Goal: Transaction & Acquisition: Purchase product/service

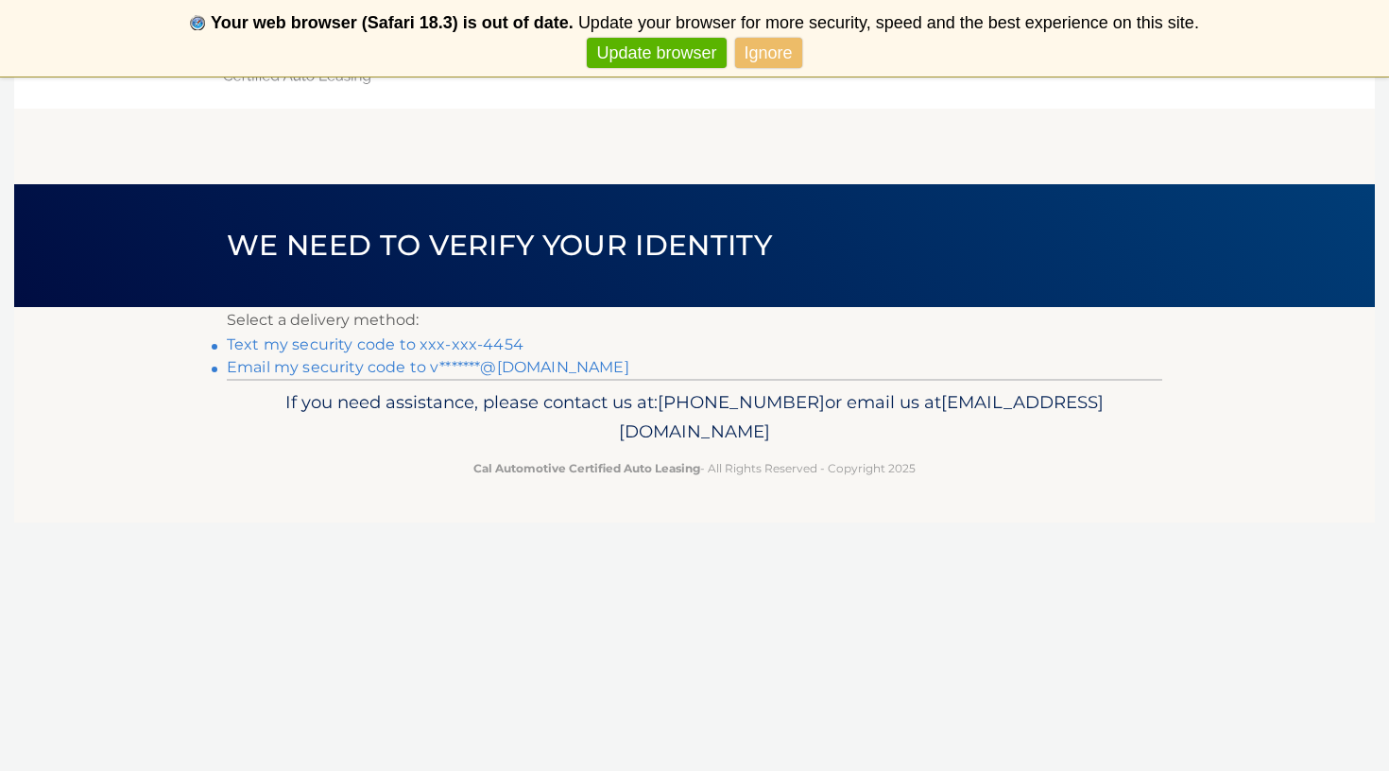
click at [764, 48] on link "Ignore" at bounding box center [768, 53] width 67 height 31
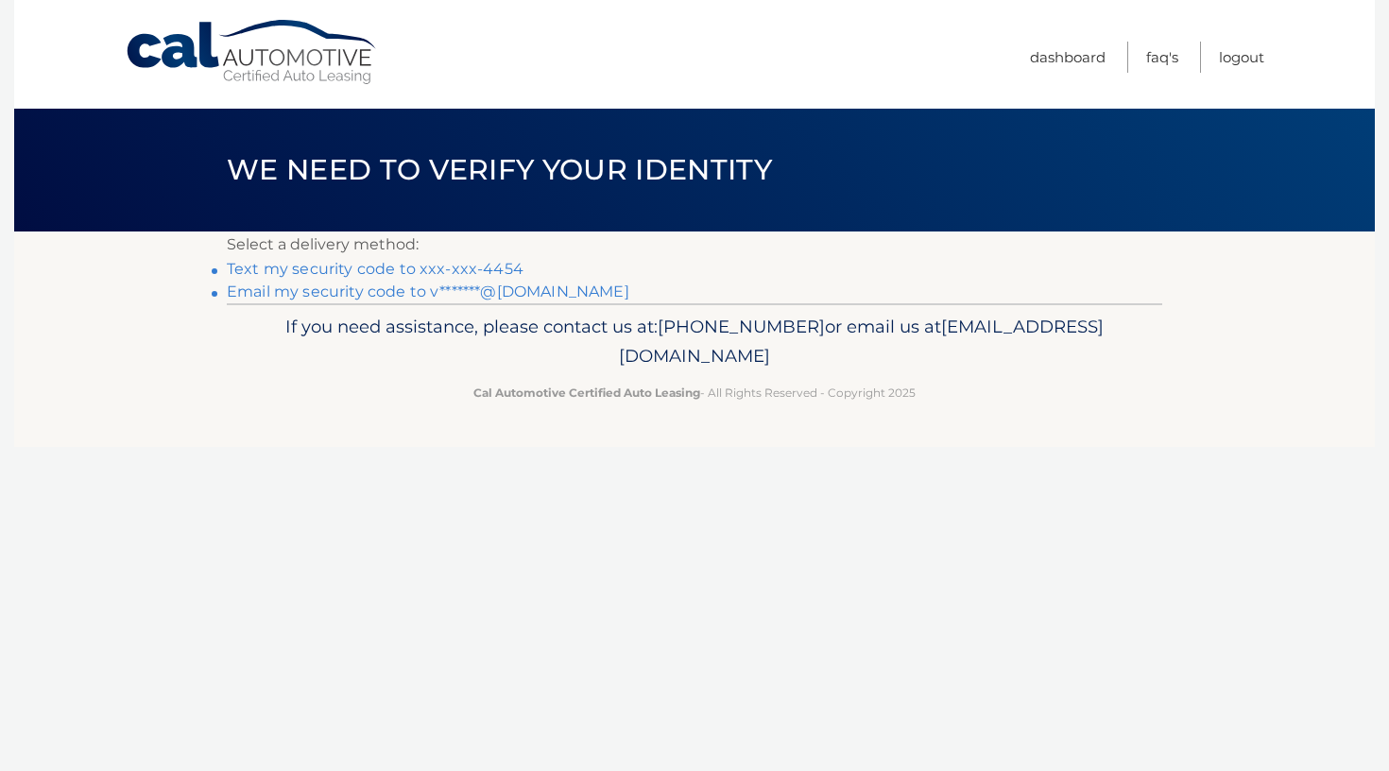
click at [417, 296] on link "Email my security code to v*******@gmail.com" at bounding box center [428, 291] width 402 height 18
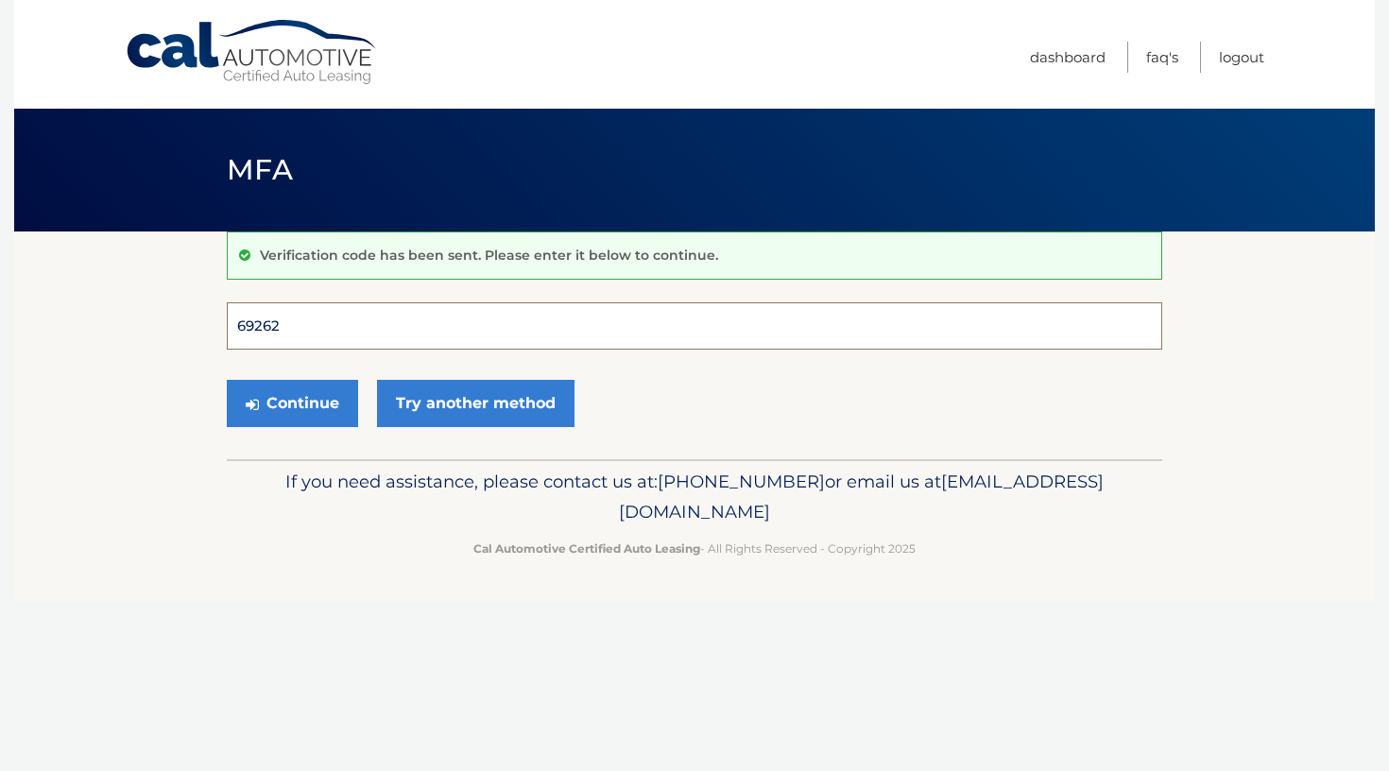
type input "692628"
click at [292, 402] on button "Continue" at bounding box center [292, 403] width 131 height 47
click at [322, 406] on button "Continue" at bounding box center [292, 403] width 131 height 47
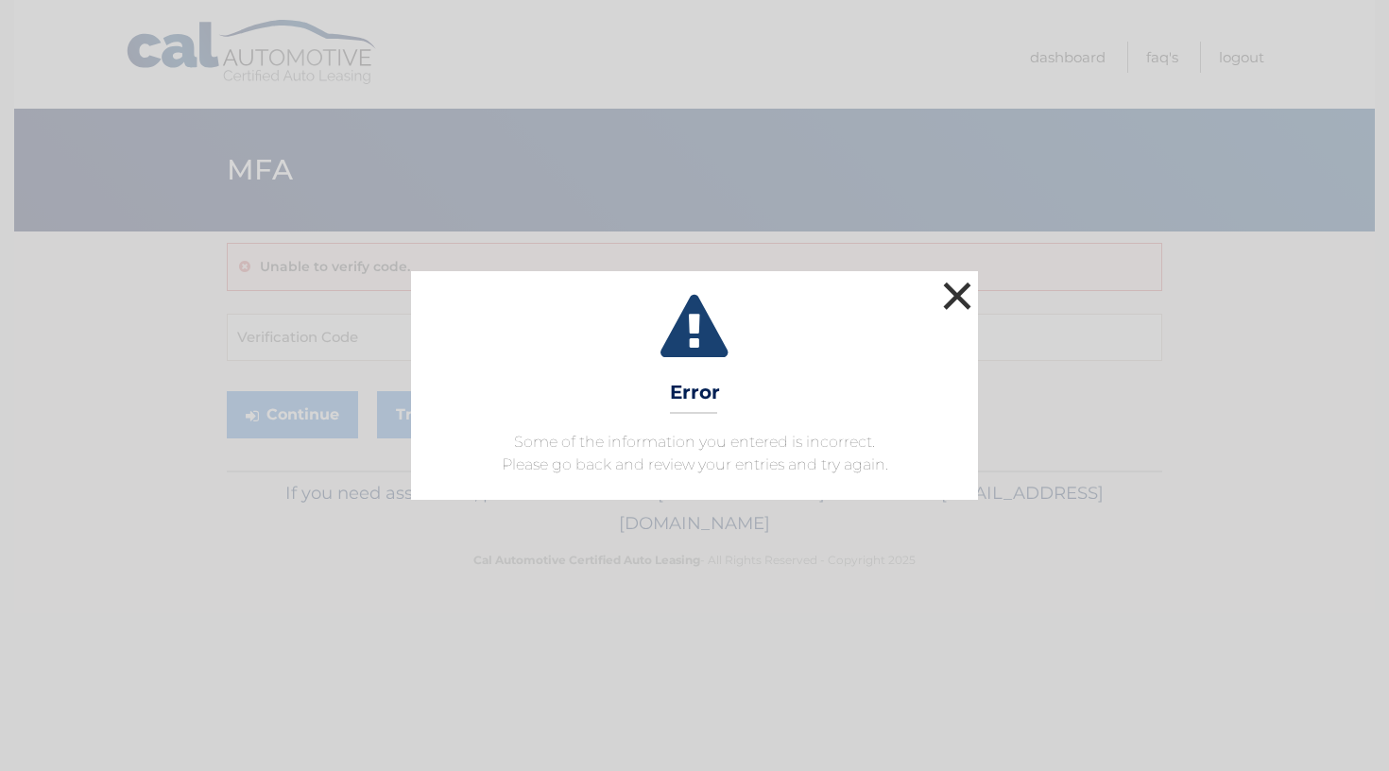
click at [968, 295] on button "×" at bounding box center [957, 296] width 38 height 38
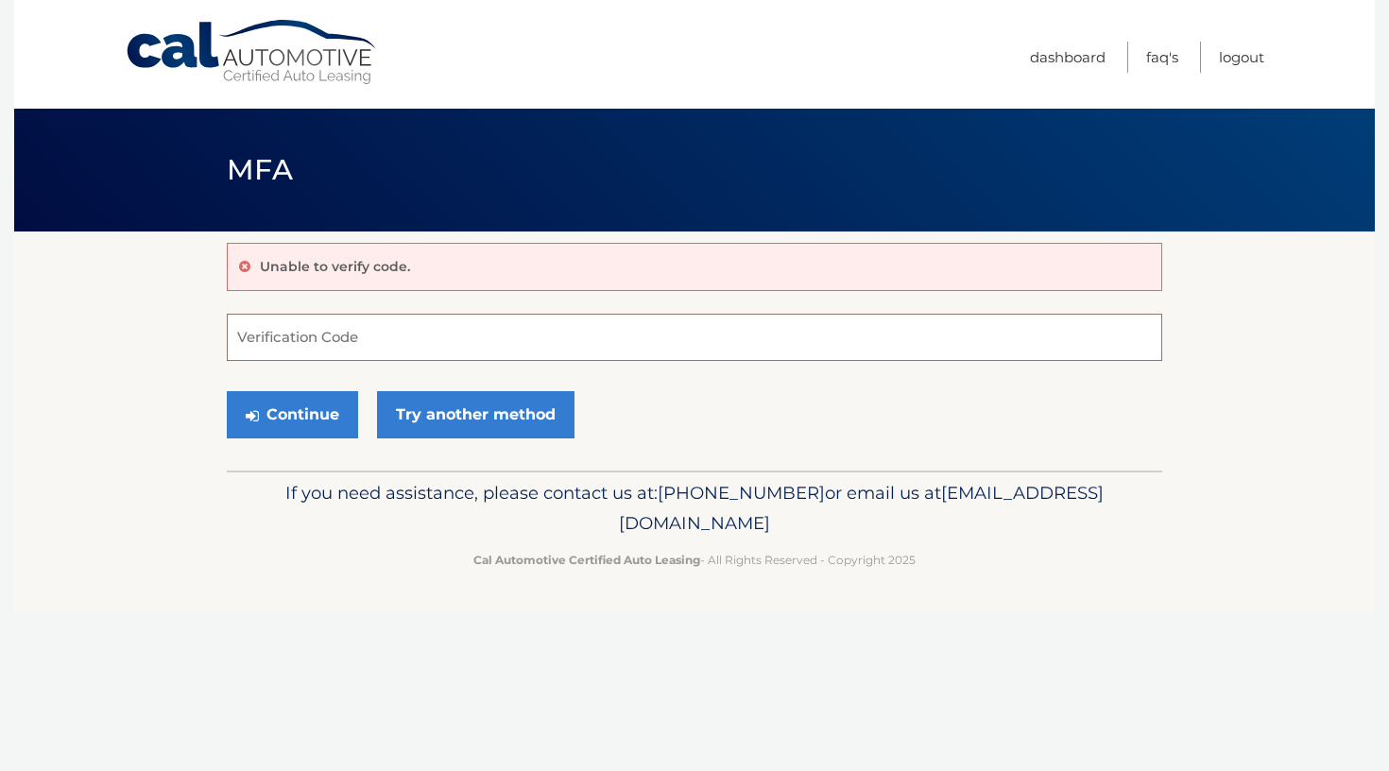
click at [431, 341] on input "Verification Code" at bounding box center [694, 337] width 935 height 47
type input "692628"
click at [302, 432] on button "Continue" at bounding box center [292, 414] width 131 height 47
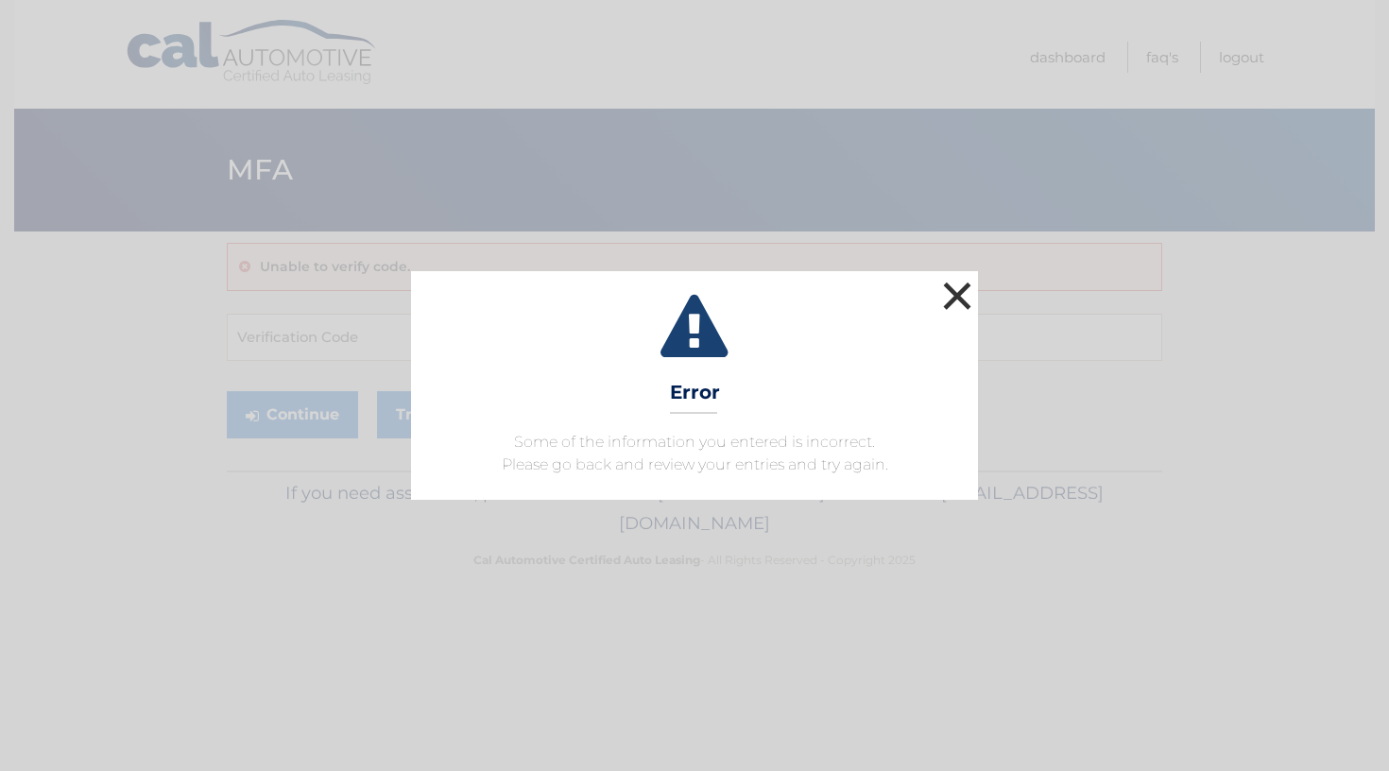
click at [961, 283] on button "×" at bounding box center [957, 296] width 38 height 38
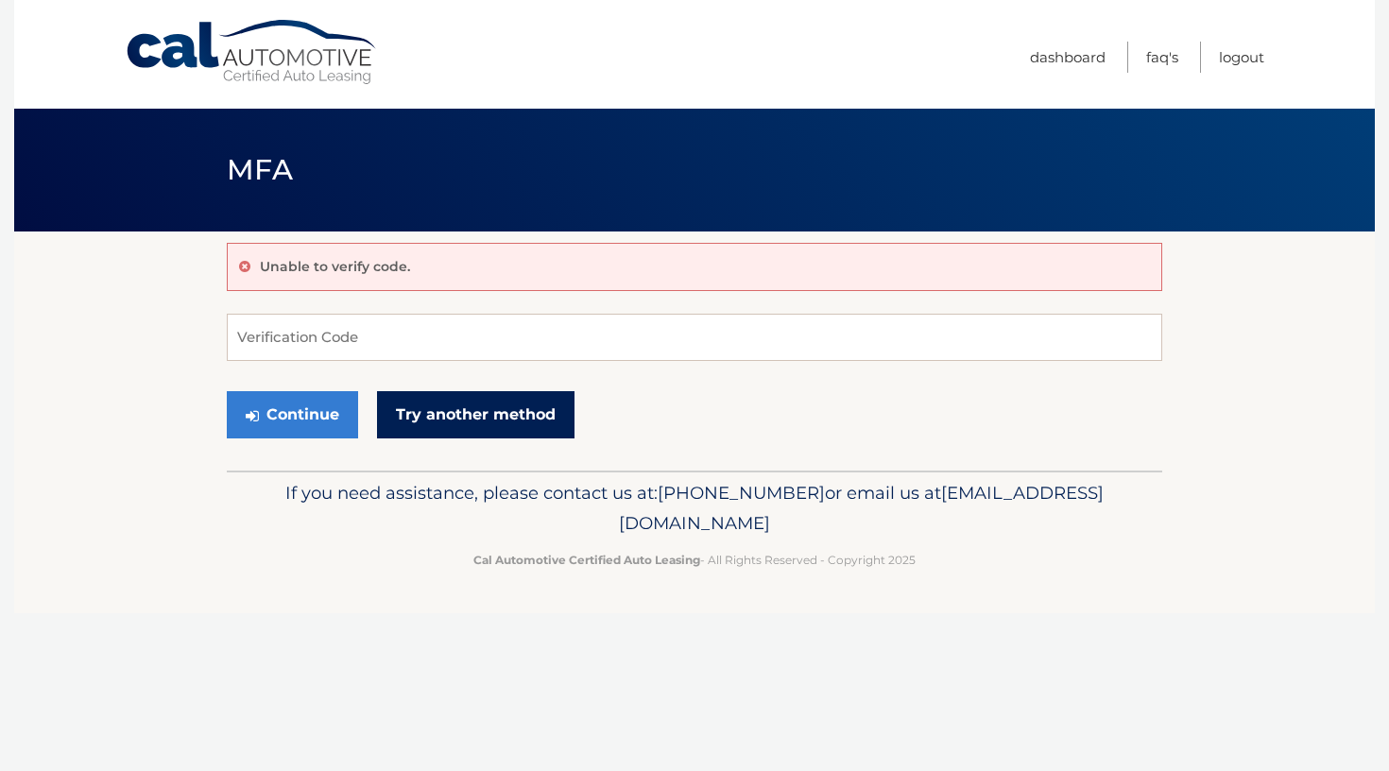
click at [414, 414] on link "Try another method" at bounding box center [475, 414] width 197 height 47
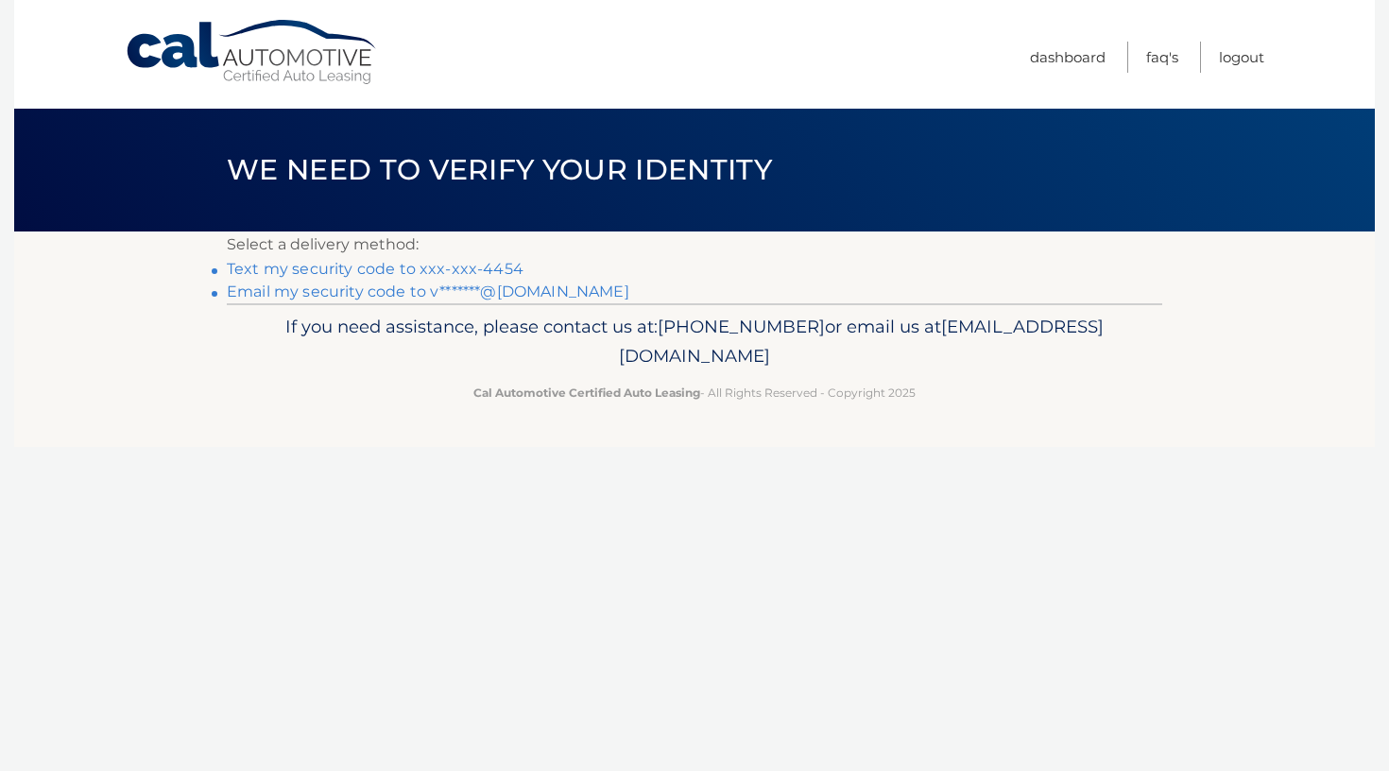
click at [365, 274] on link "Text my security code to xxx-xxx-4454" at bounding box center [375, 269] width 297 height 18
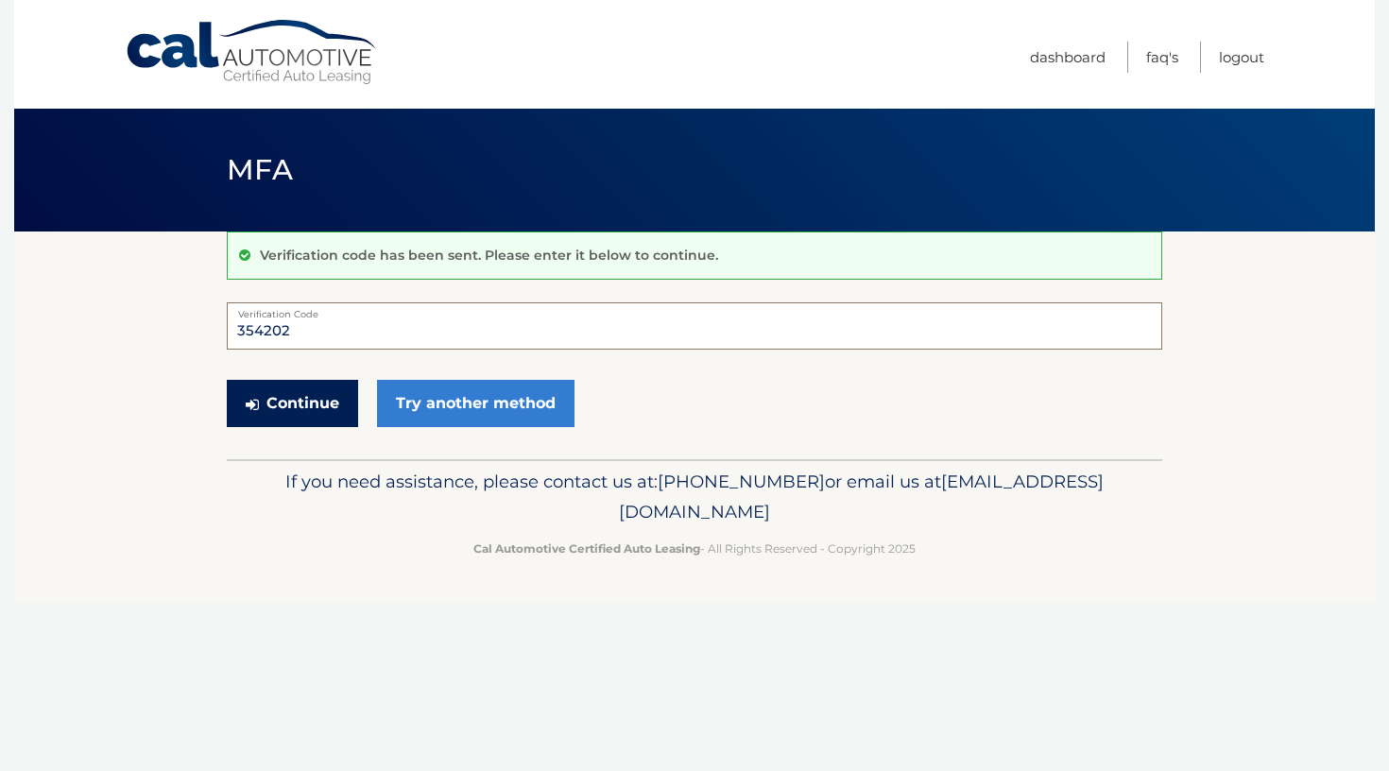
type input "354202"
click at [281, 414] on button "Continue" at bounding box center [292, 403] width 131 height 47
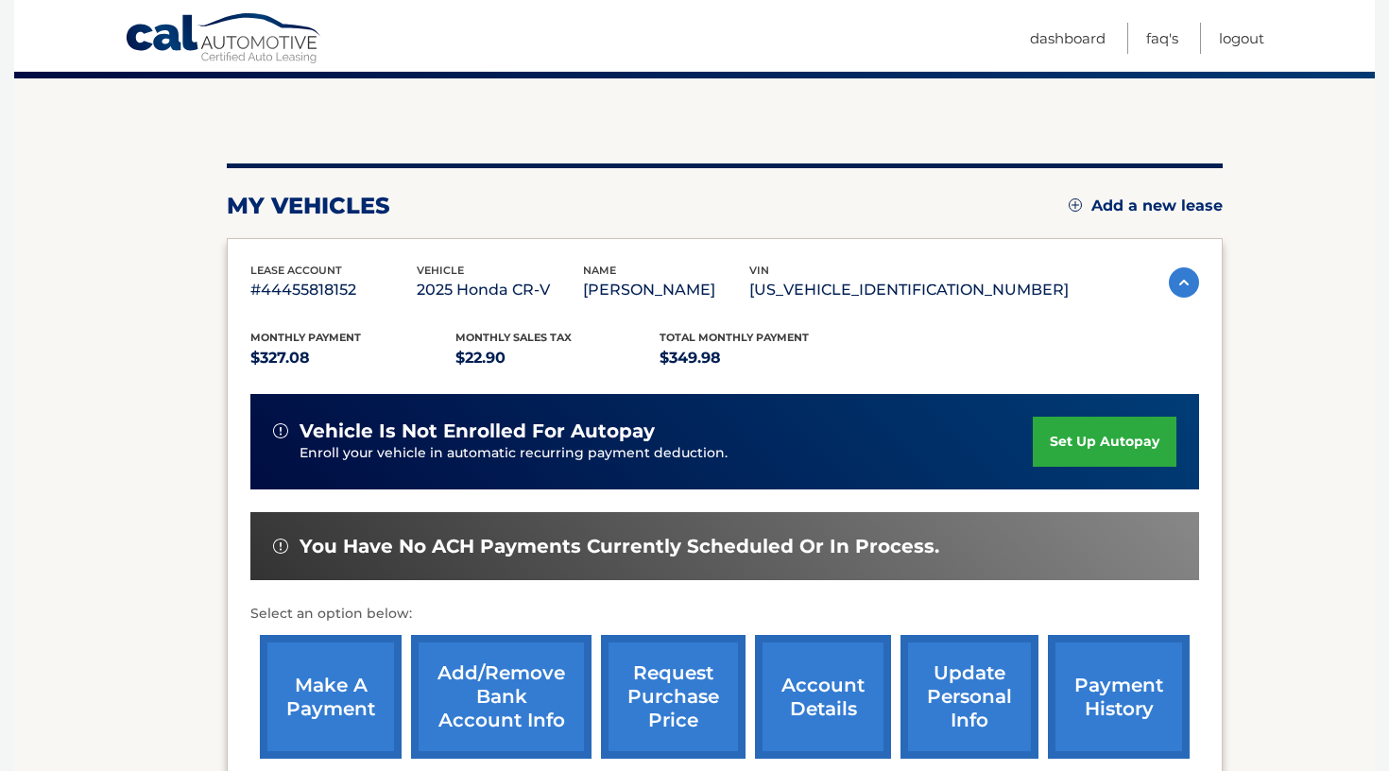
scroll to position [154, 0]
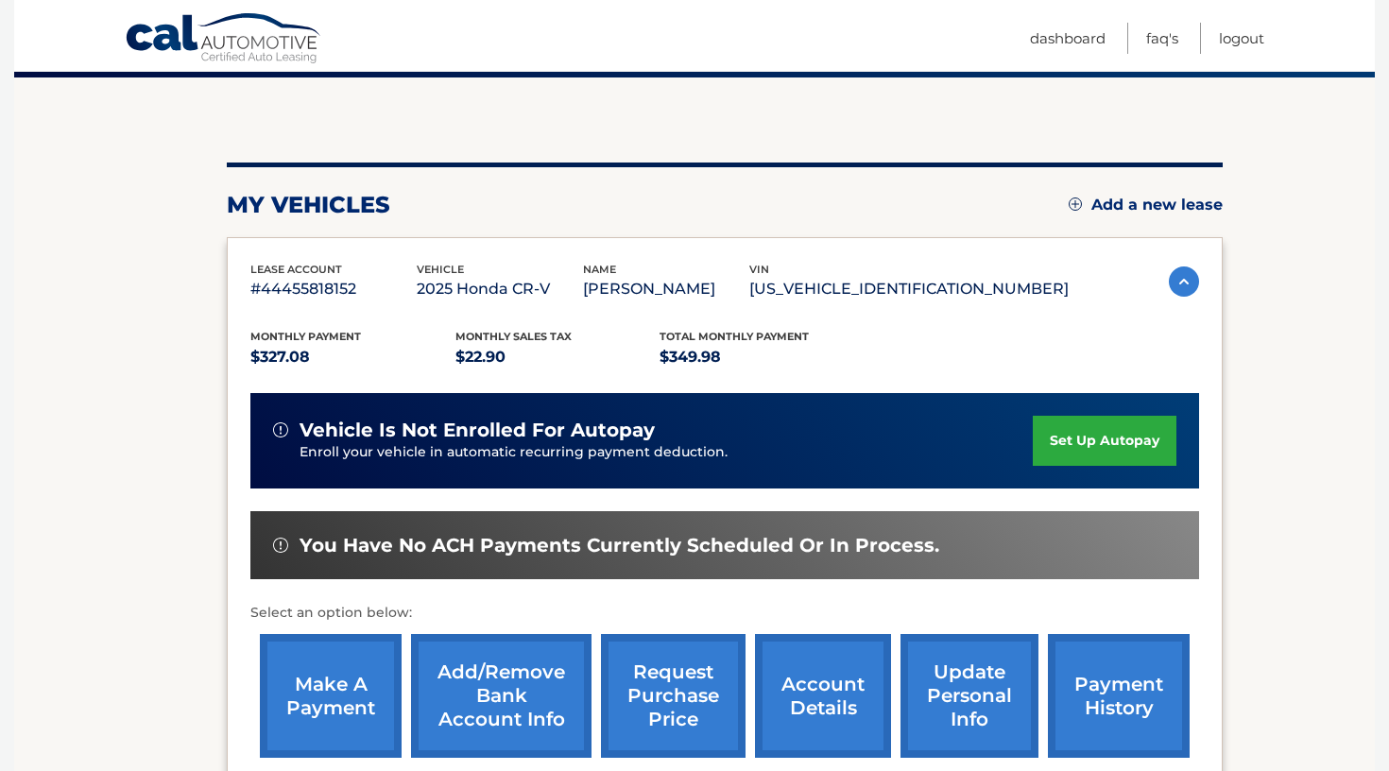
click at [317, 655] on link "make a payment" at bounding box center [331, 696] width 142 height 124
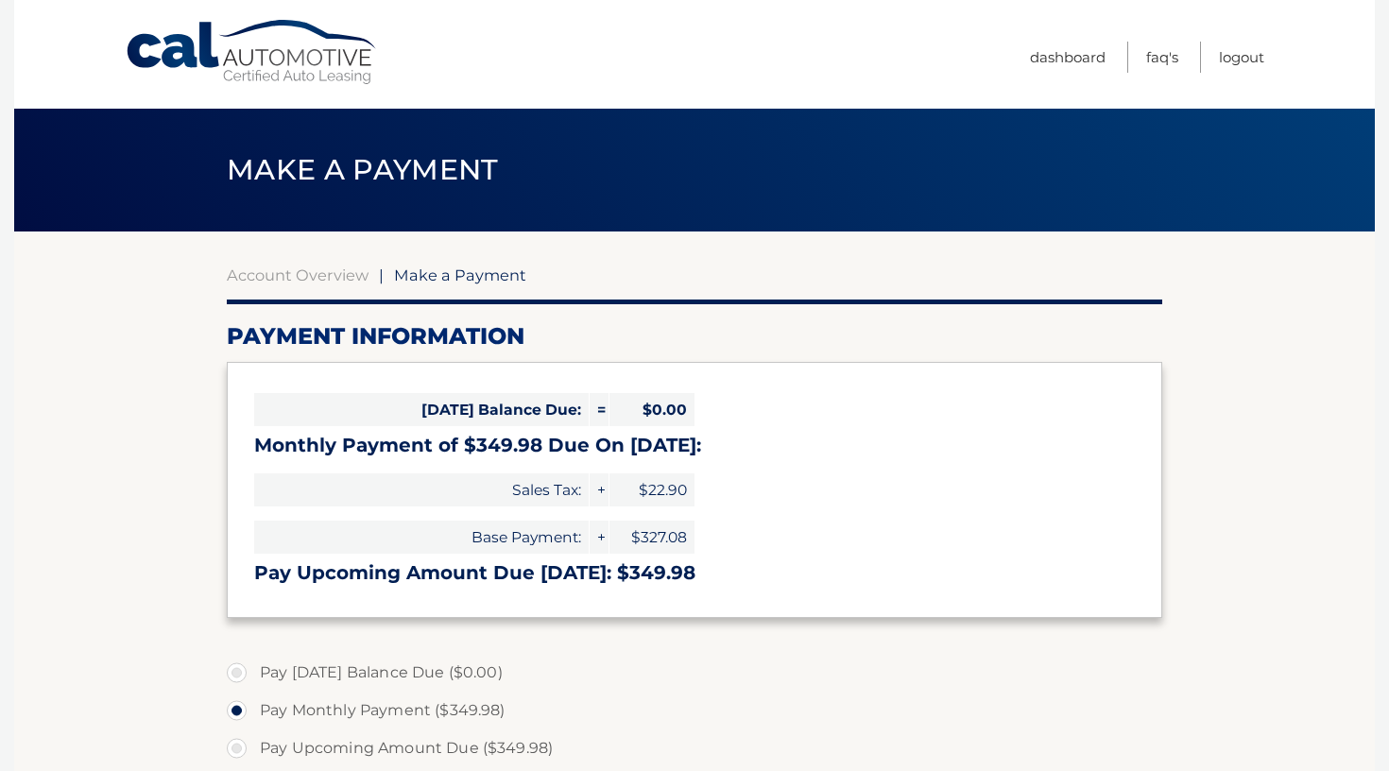
select select "MTkyNzA1ZDEtZGYwNi00N2JiLWJhNWItYTcxN2IxZTQ0YzEw"
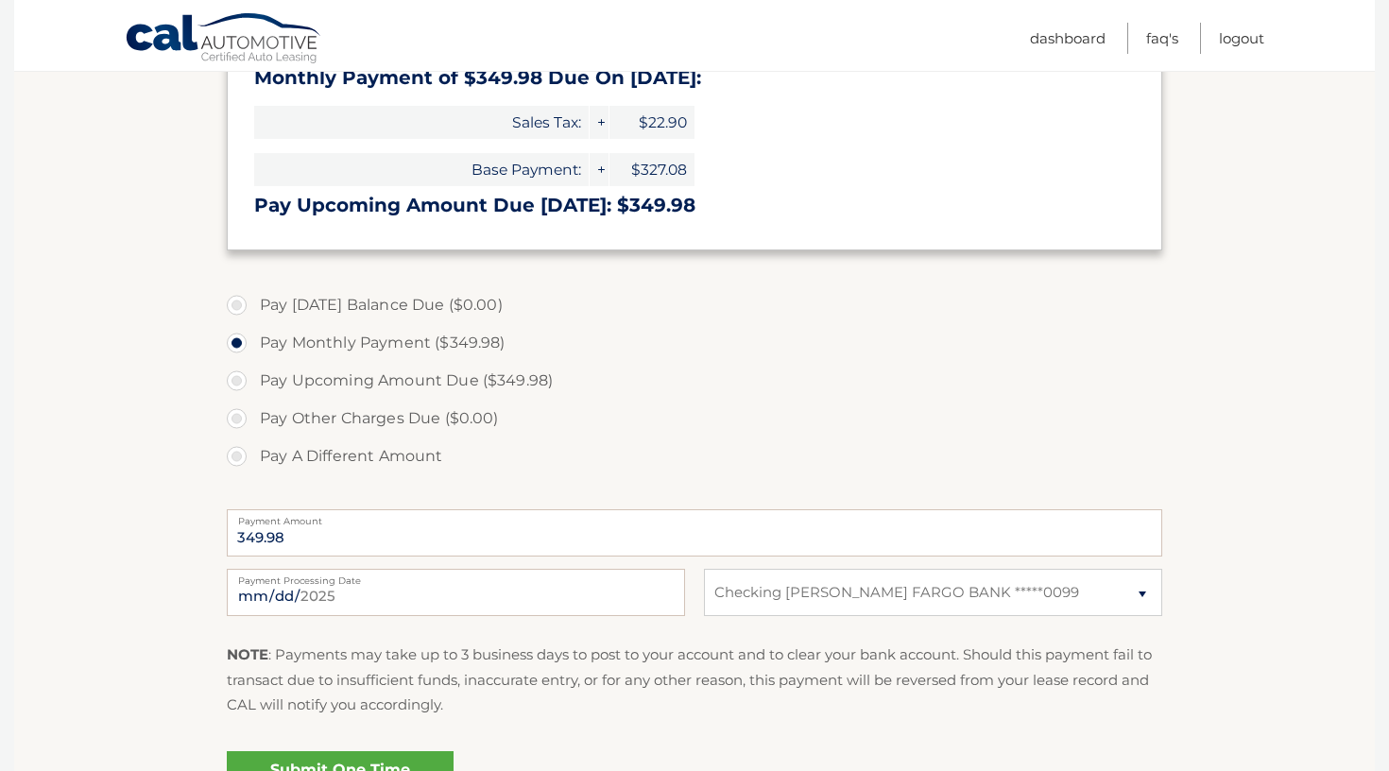
scroll to position [371, 0]
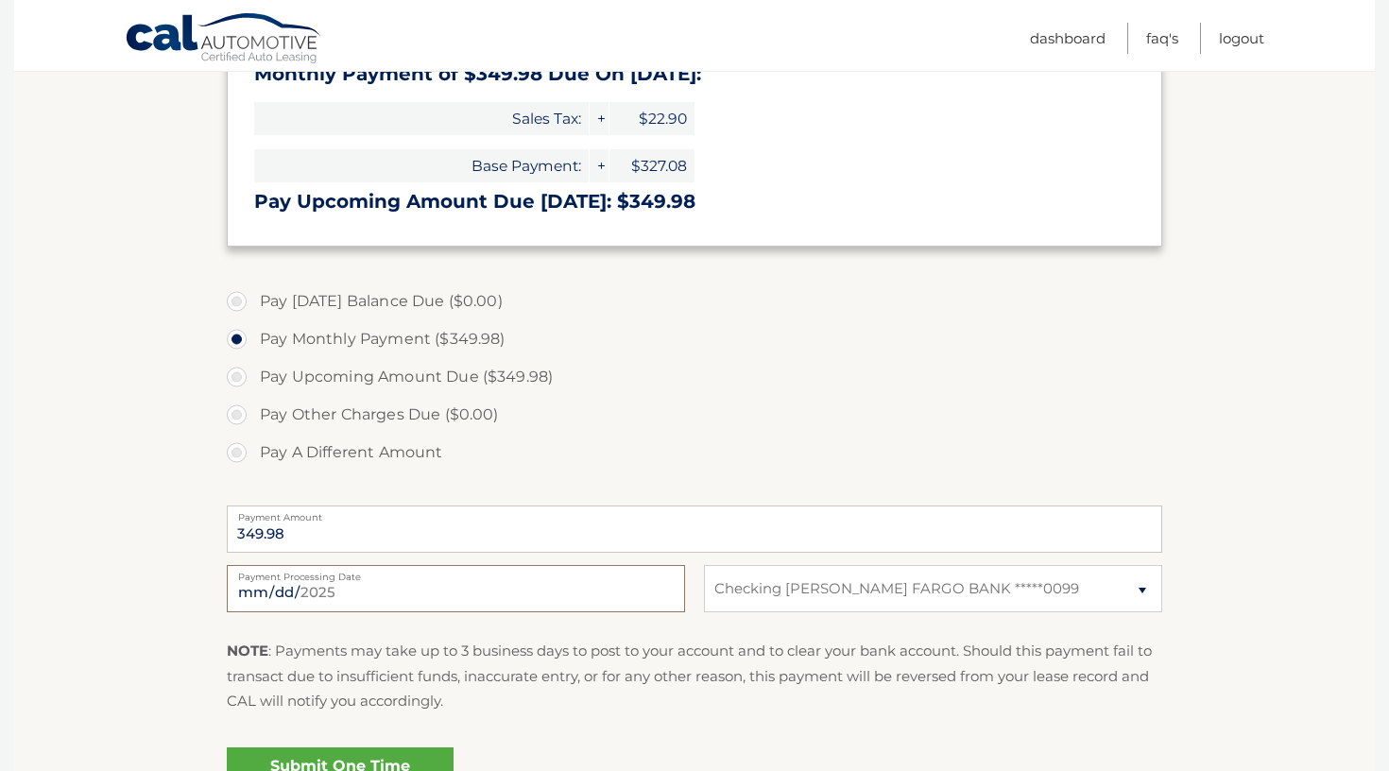
click at [339, 592] on input "2025-10-02" at bounding box center [456, 588] width 458 height 47
type input "2025-10-26"
click at [562, 683] on p "NOTE : Payments may take up to 3 business days to post to your account and to c…" at bounding box center [694, 676] width 935 height 75
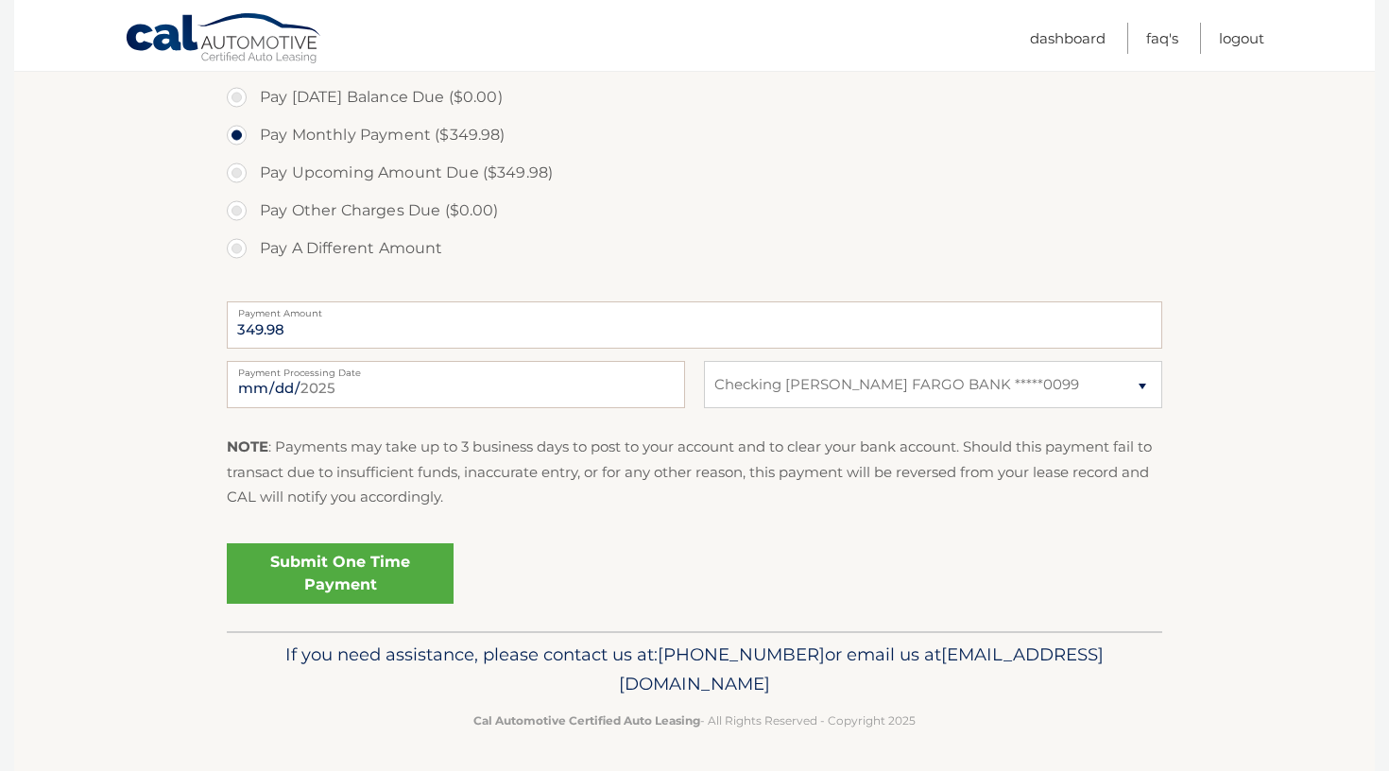
scroll to position [574, 0]
click at [394, 581] on link "Submit One Time Payment" at bounding box center [340, 574] width 227 height 60
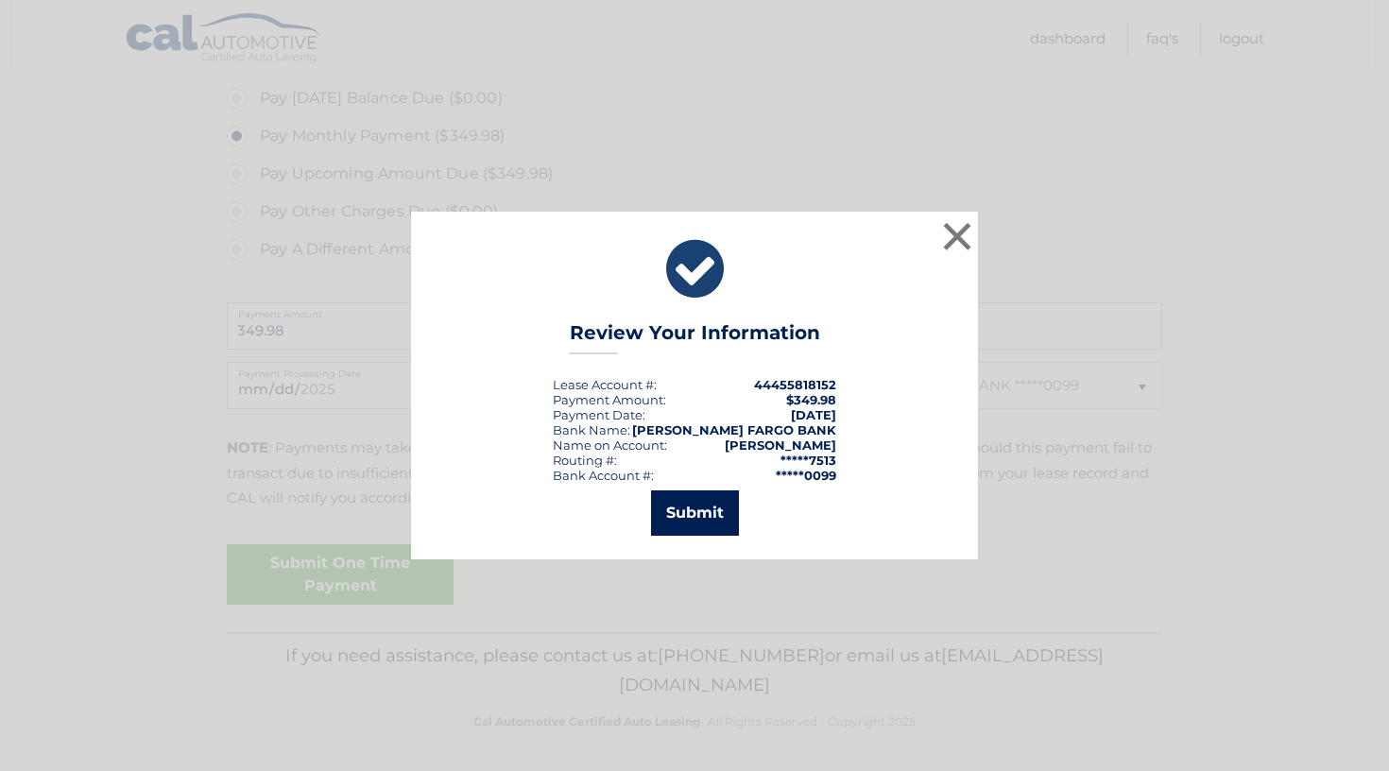
click at [678, 526] on button "Submit" at bounding box center [695, 512] width 88 height 45
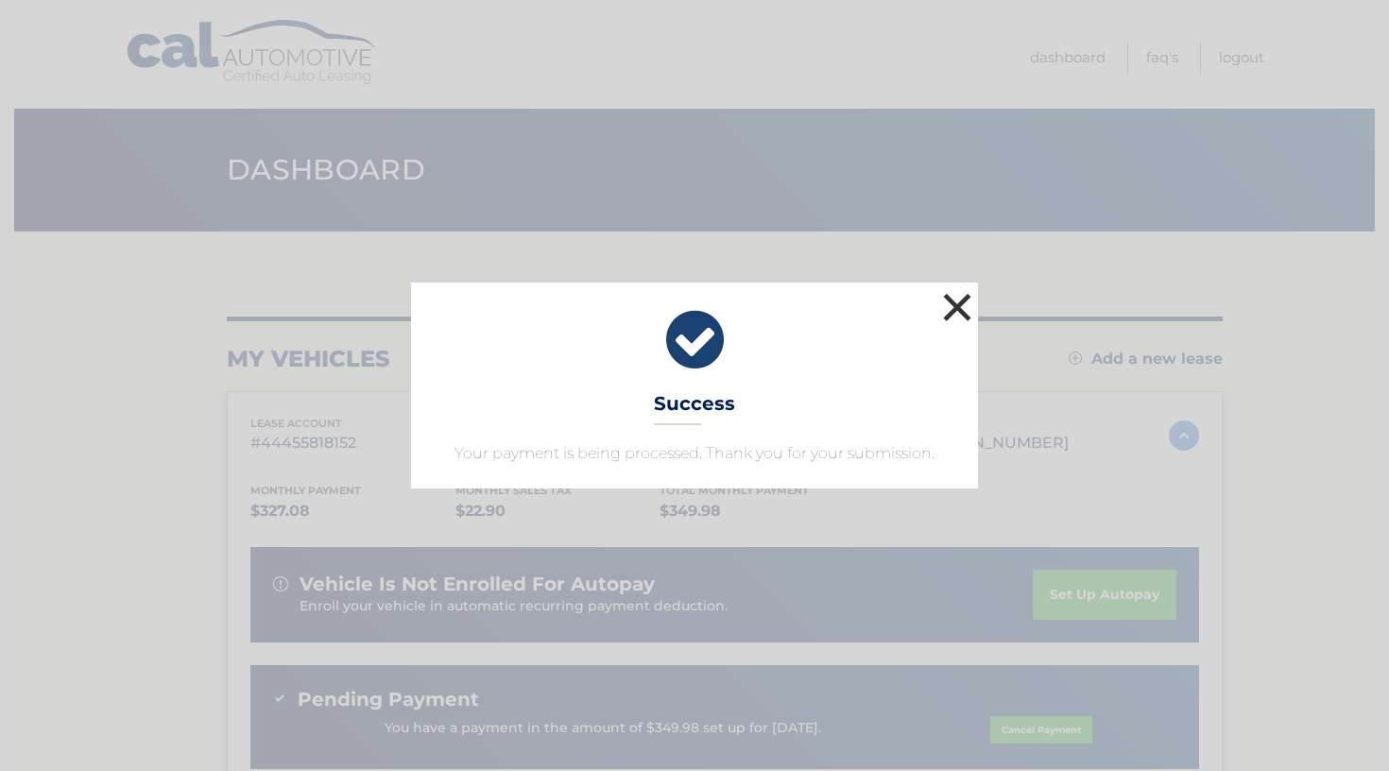
click at [955, 311] on button "×" at bounding box center [957, 307] width 38 height 38
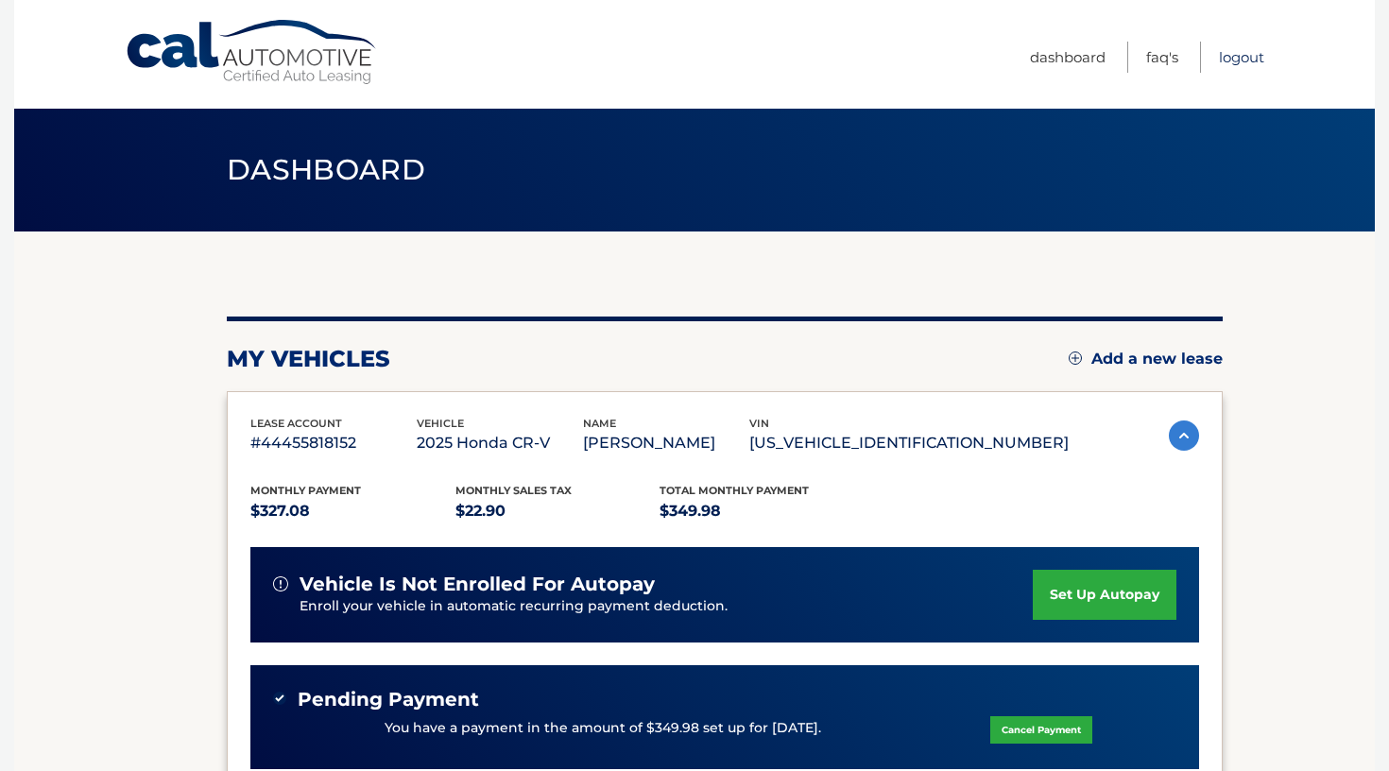
click at [1240, 62] on link "Logout" at bounding box center [1241, 57] width 45 height 31
